Goal: Check status: Check status

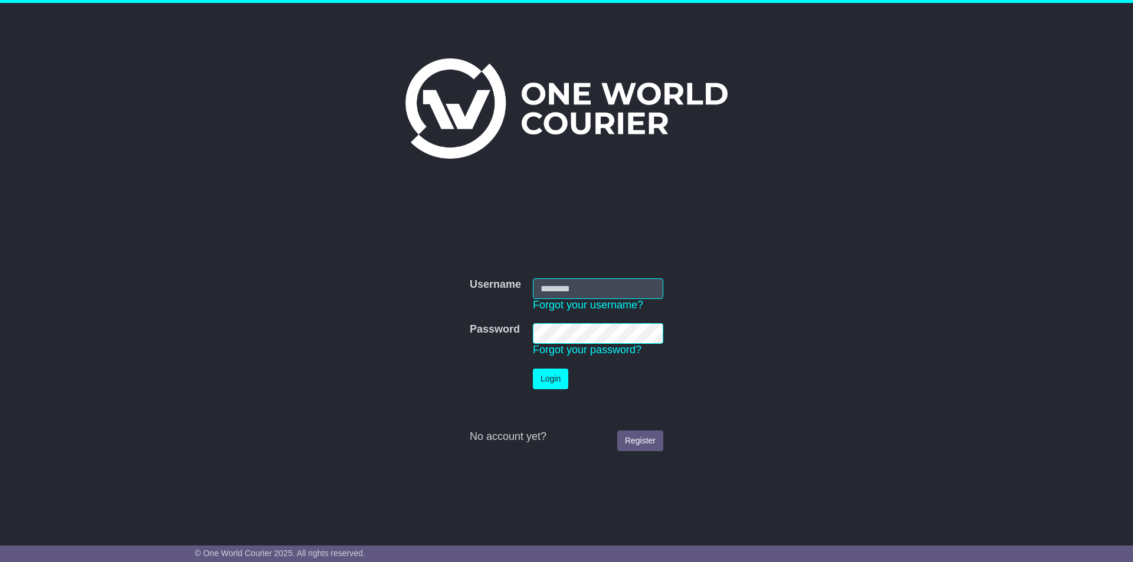
type input "**********"
click at [555, 380] on button "Login" at bounding box center [550, 379] width 35 height 21
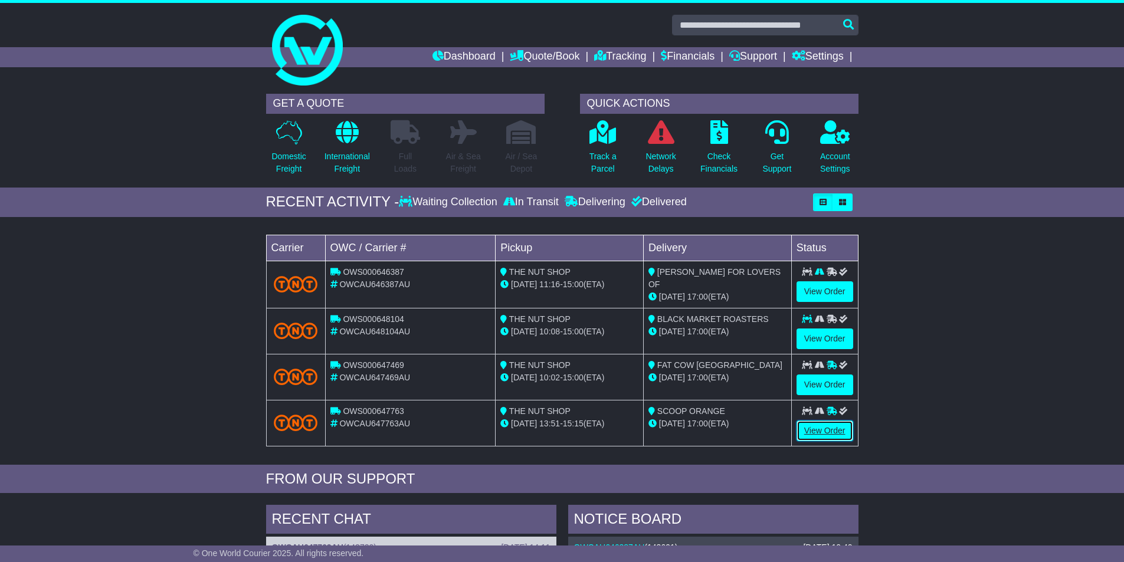
click at [837, 431] on link "View Order" at bounding box center [825, 431] width 57 height 21
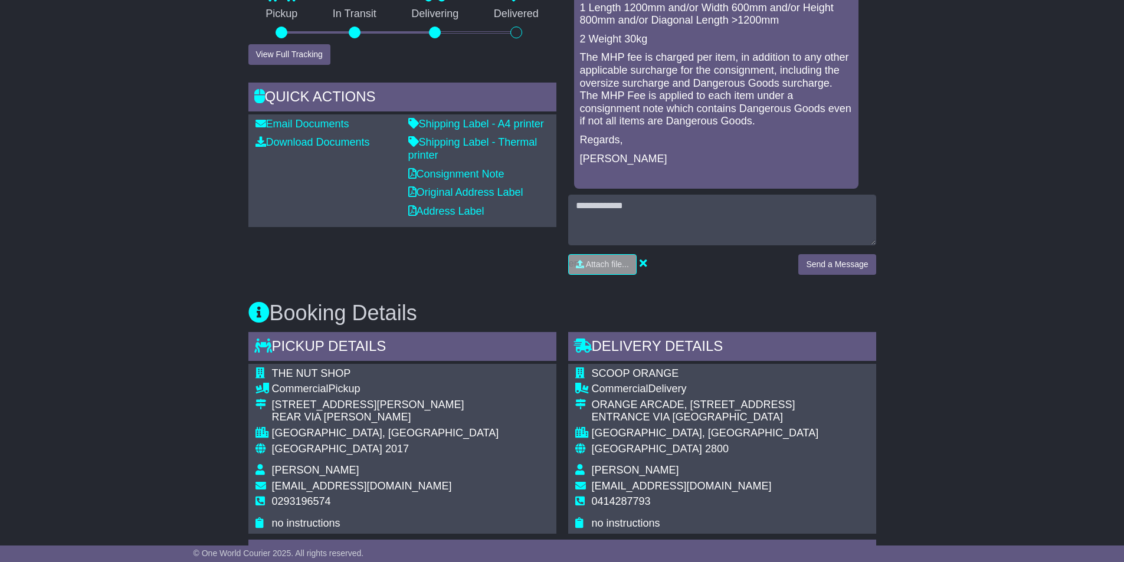
scroll to position [241, 0]
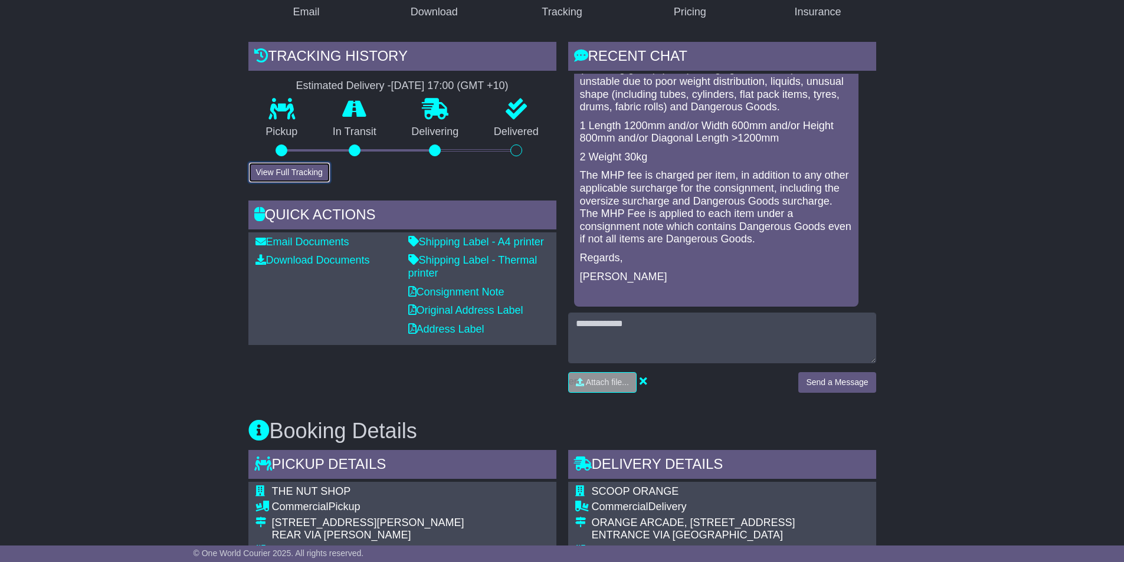
click at [310, 169] on button "View Full Tracking" at bounding box center [289, 172] width 82 height 21
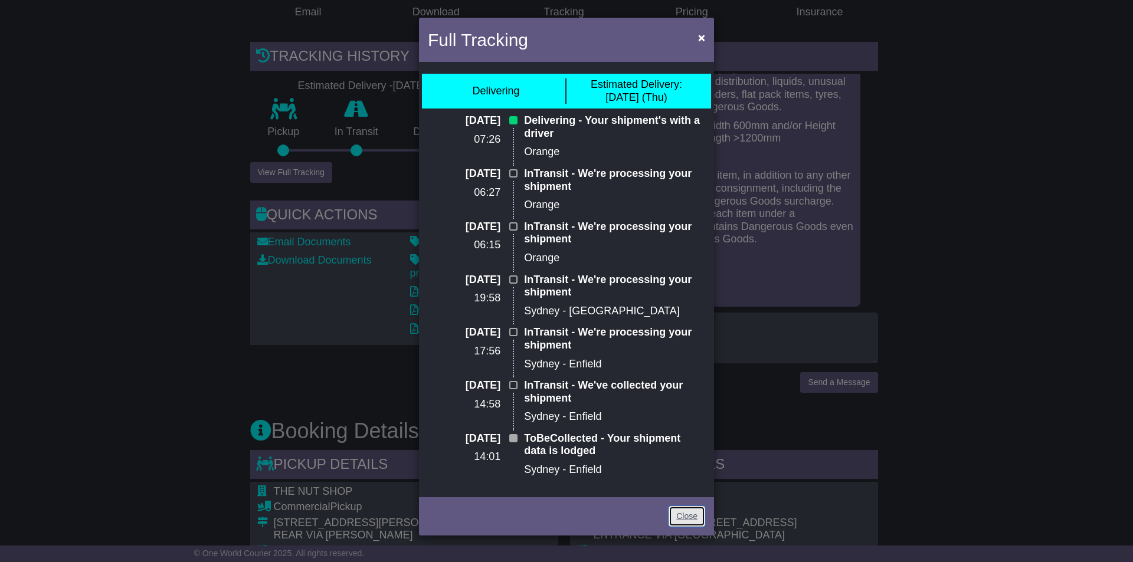
click at [687, 513] on link "Close" at bounding box center [687, 516] width 37 height 21
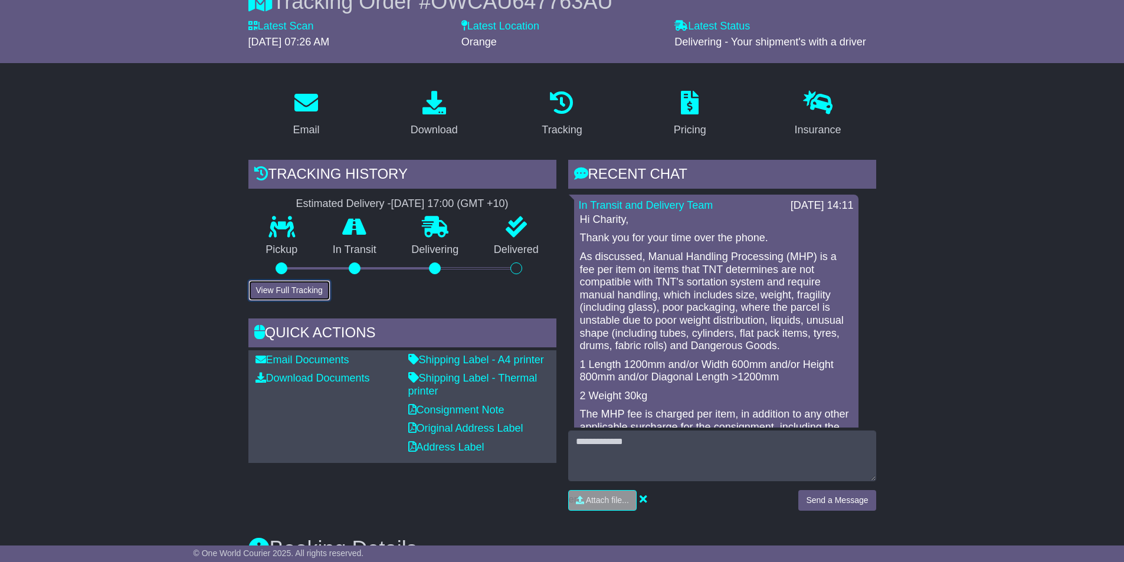
scroll to position [0, 0]
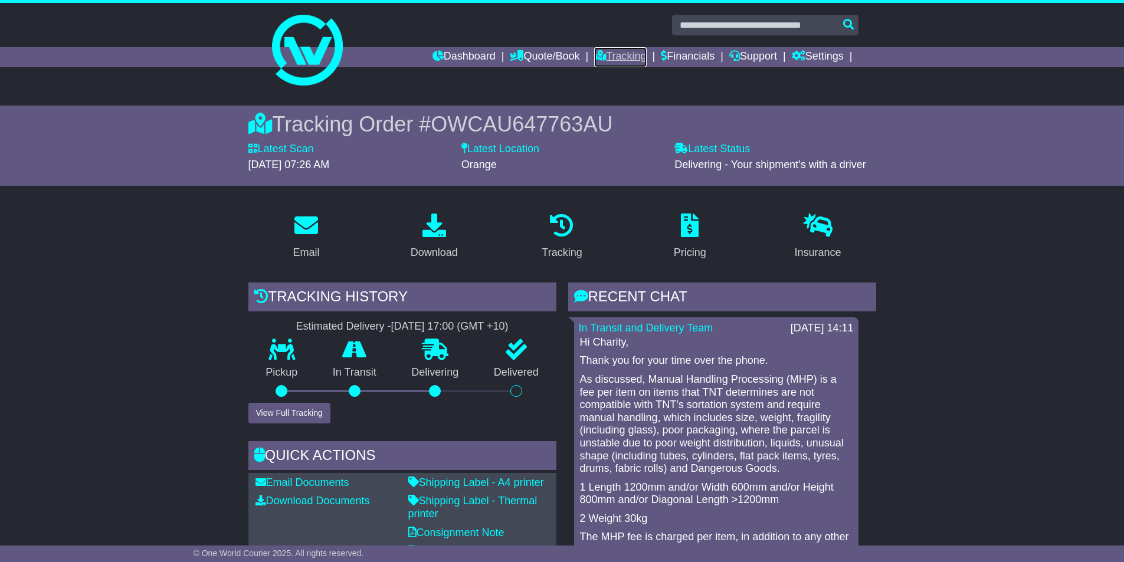
click at [606, 53] on link "Tracking" at bounding box center [620, 57] width 52 height 20
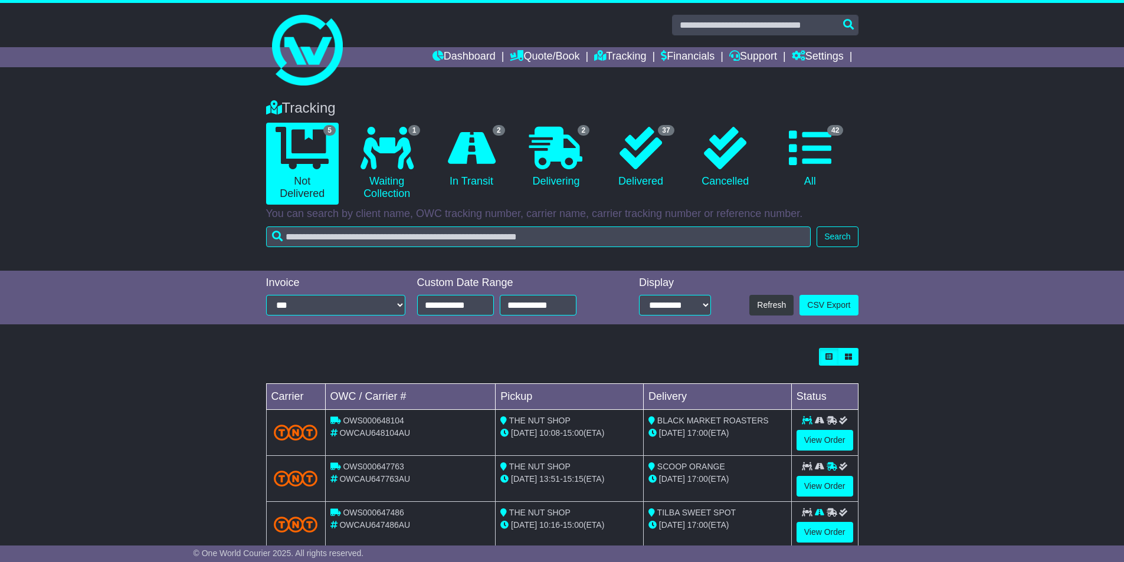
scroll to position [120, 0]
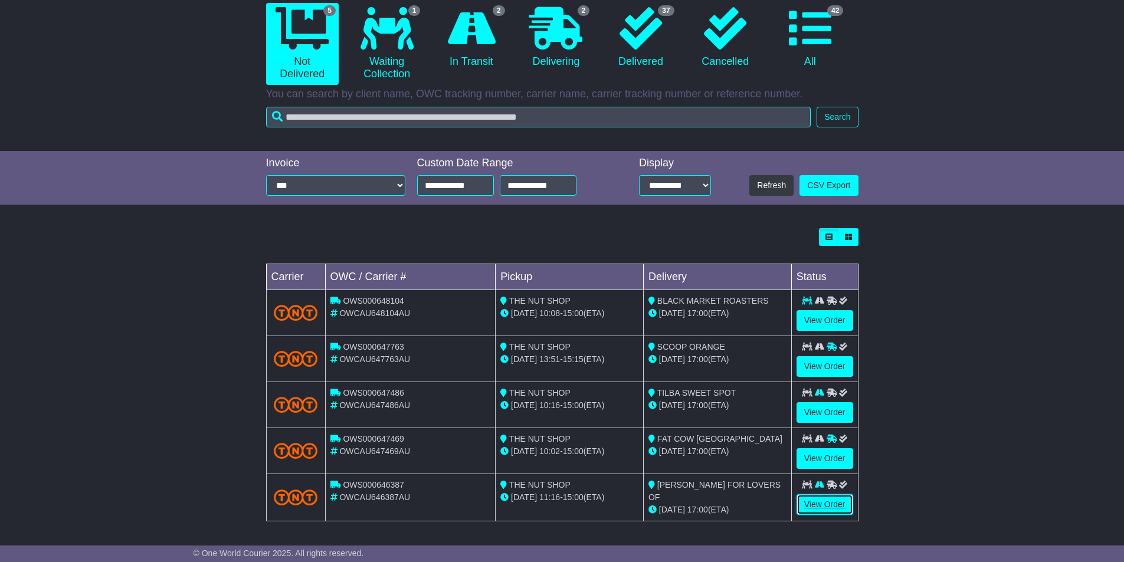
click at [831, 510] on link "View Order" at bounding box center [825, 504] width 57 height 21
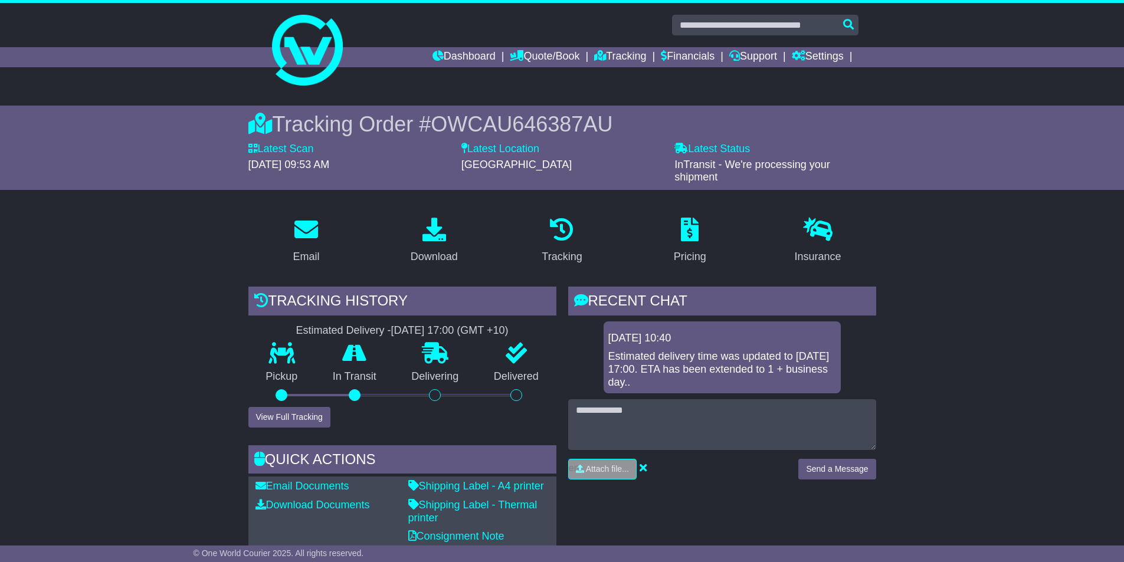
scroll to position [59, 0]
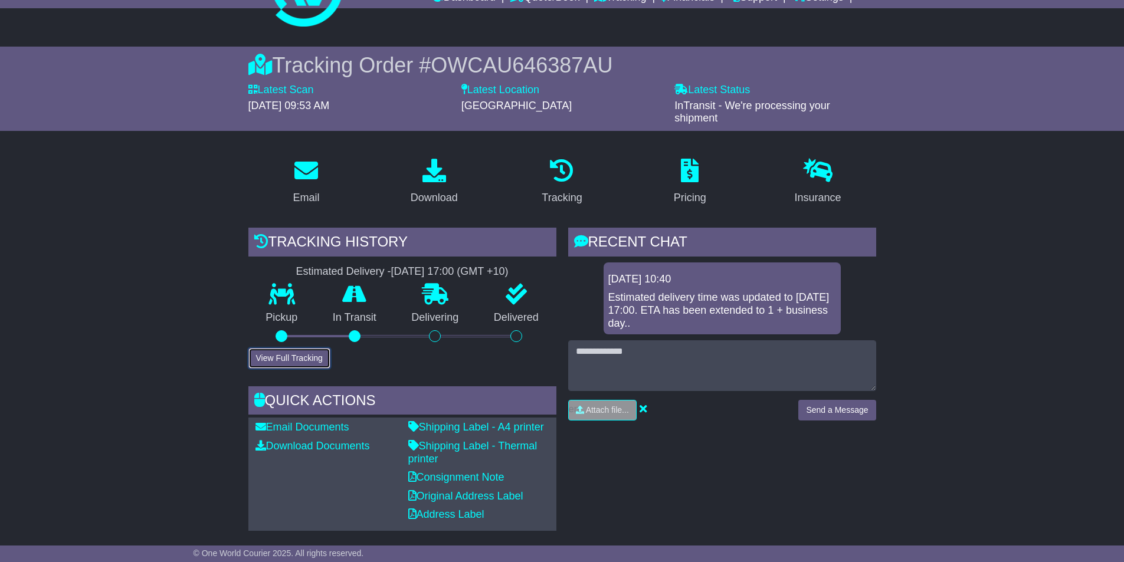
click at [314, 359] on button "View Full Tracking" at bounding box center [289, 358] width 82 height 21
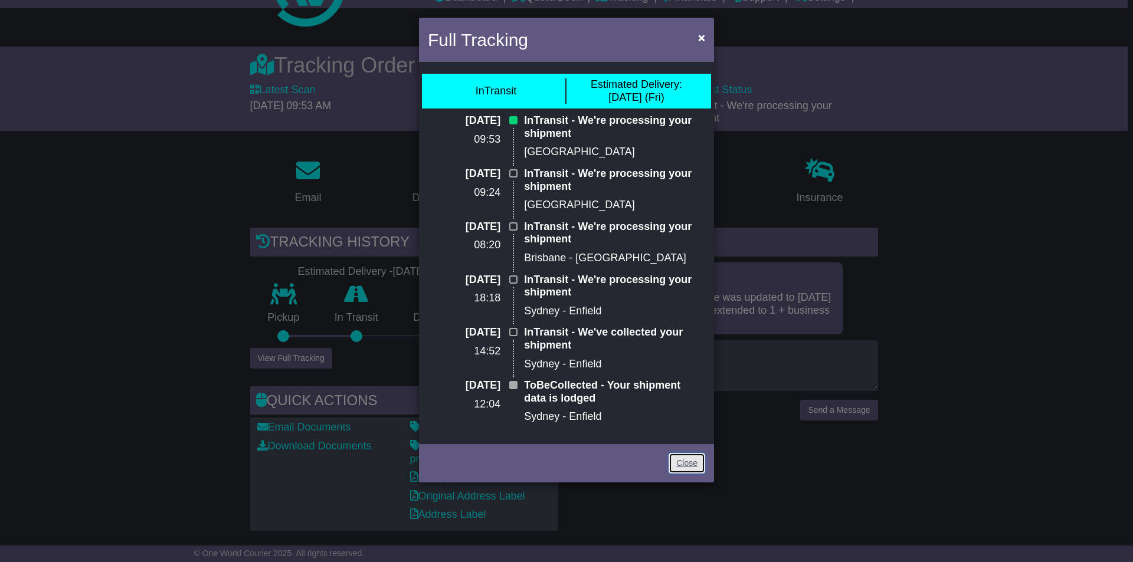
click at [697, 461] on link "Close" at bounding box center [687, 463] width 37 height 21
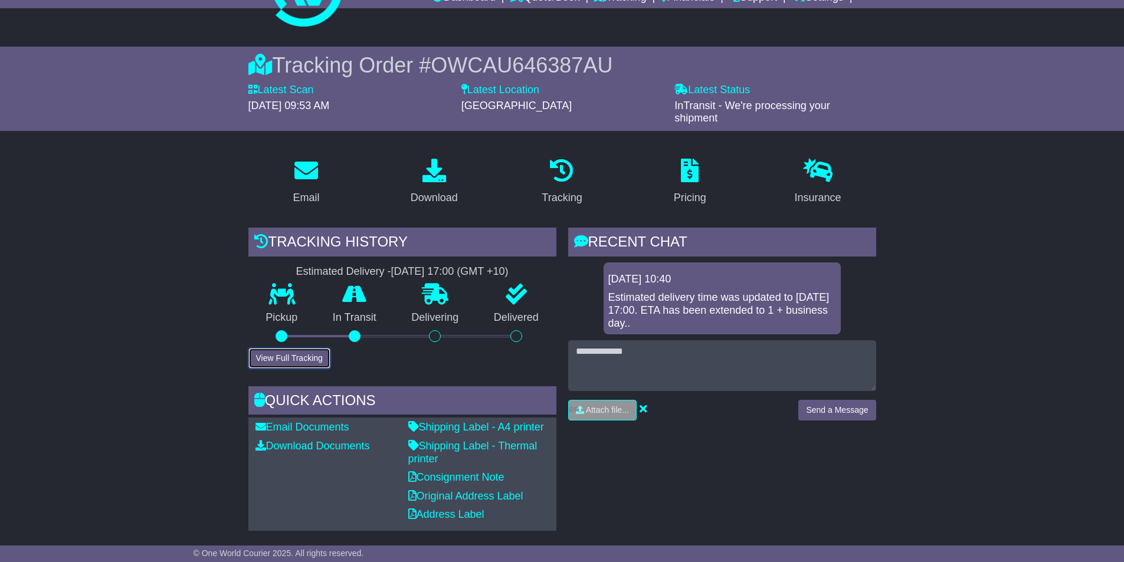
scroll to position [0, 0]
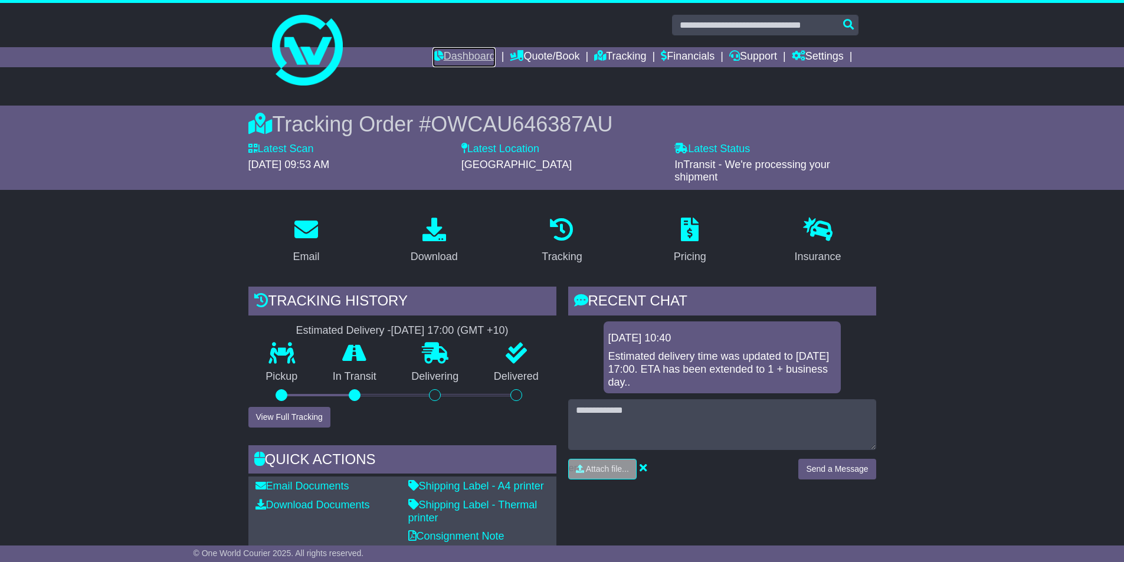
click at [457, 51] on link "Dashboard" at bounding box center [464, 57] width 63 height 20
